Goal: Task Accomplishment & Management: Manage account settings

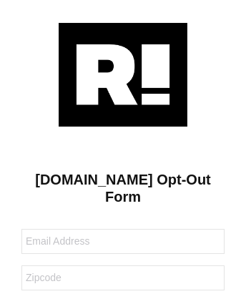
click at [123, 74] on img at bounding box center [123, 75] width 129 height 104
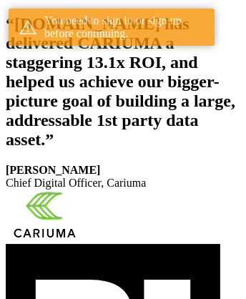
scroll to position [263, 0]
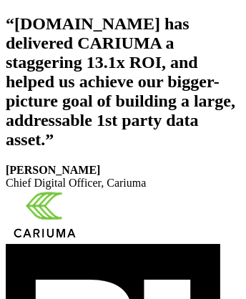
scroll to position [241, 0]
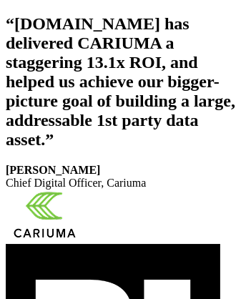
scroll to position [241, 0]
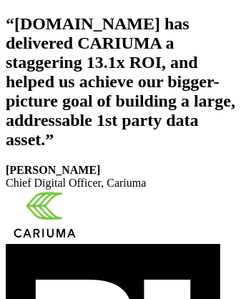
scroll to position [263, 0]
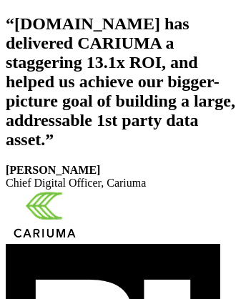
scroll to position [241, 0]
